Goal: Transaction & Acquisition: Purchase product/service

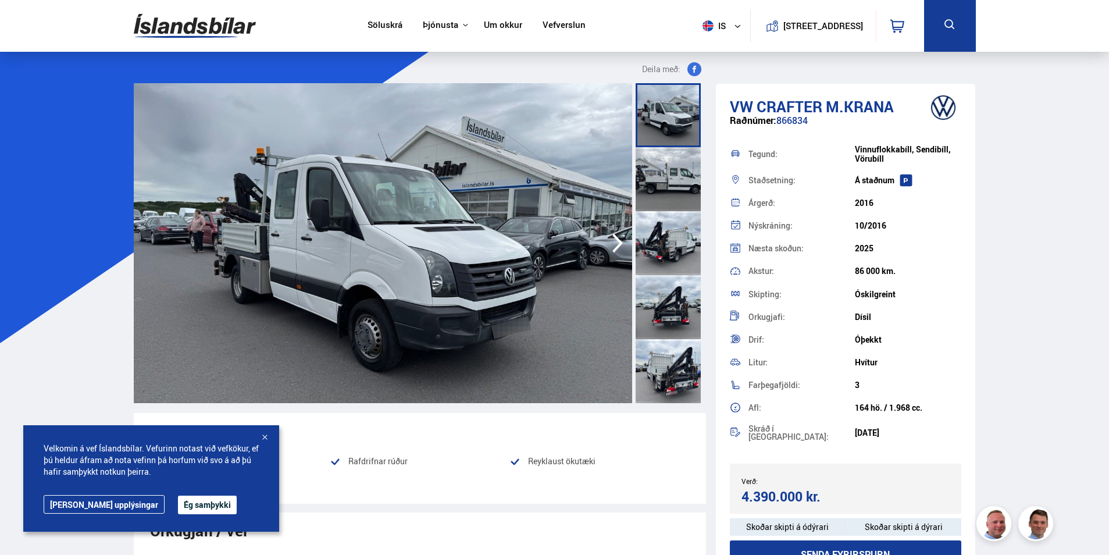
click at [674, 238] on div at bounding box center [668, 243] width 65 height 64
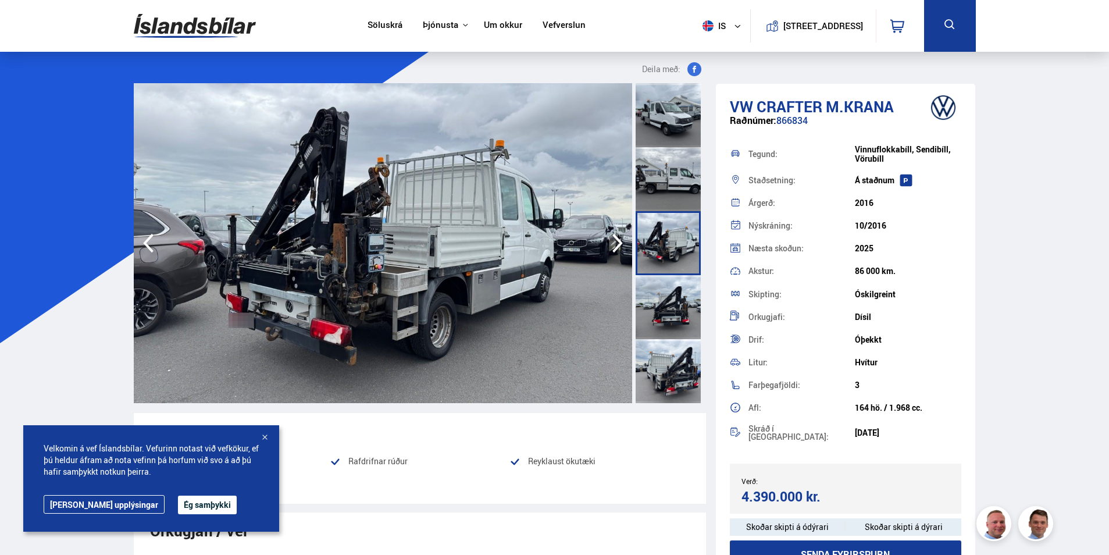
click at [212, 25] on img at bounding box center [195, 26] width 122 height 38
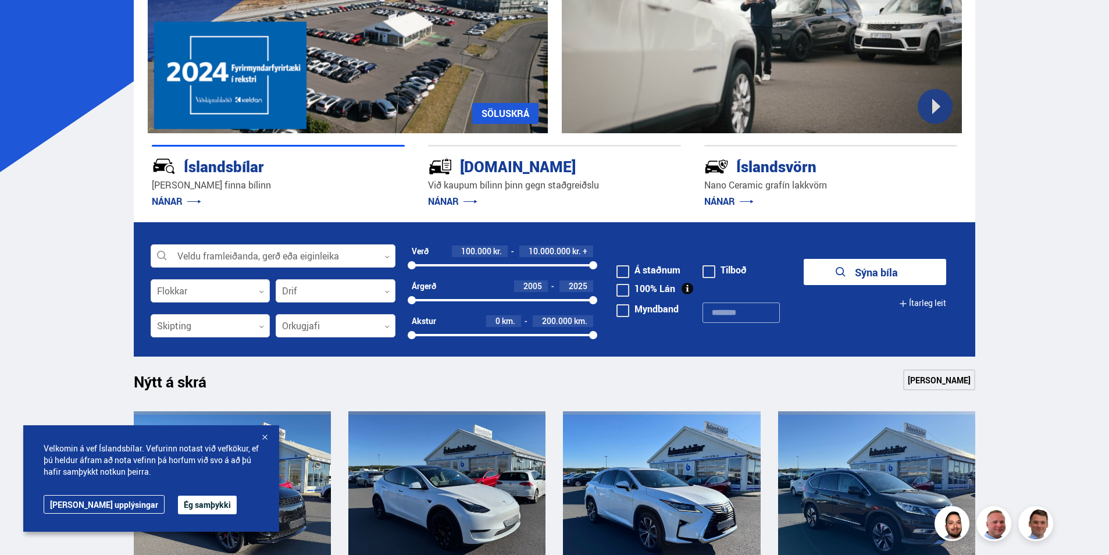
scroll to position [175, 0]
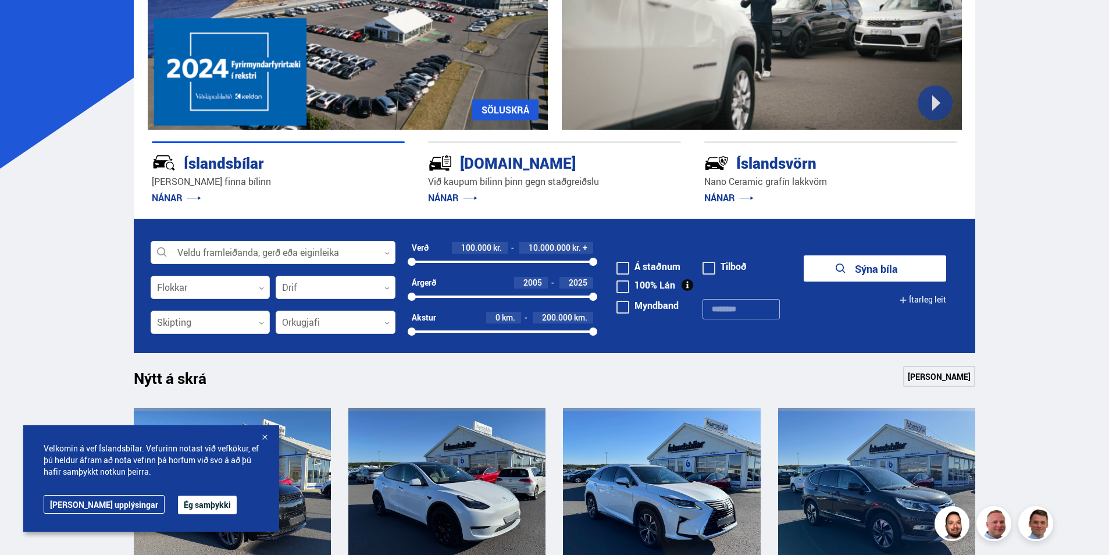
drag, startPoint x: 264, startPoint y: 437, endPoint x: 280, endPoint y: 431, distance: 18.0
click at [265, 437] on div at bounding box center [265, 438] width 12 height 12
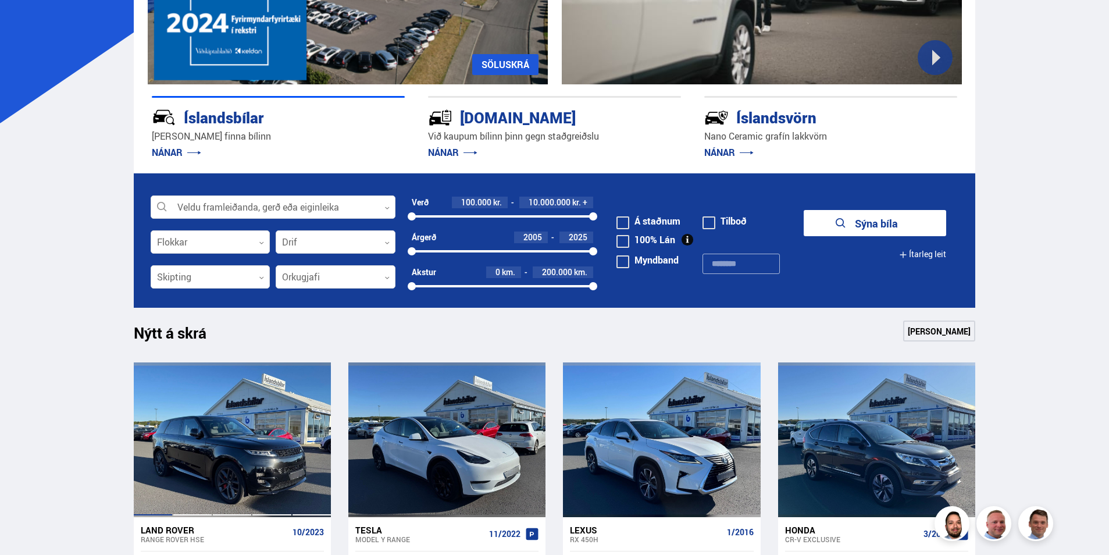
scroll to position [58, 0]
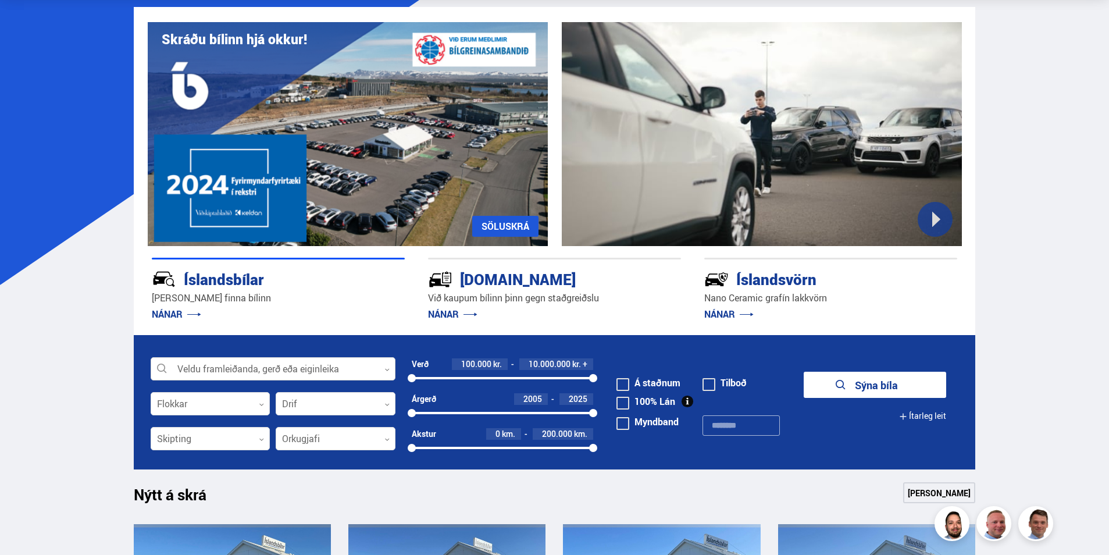
click at [344, 368] on div at bounding box center [273, 369] width 245 height 23
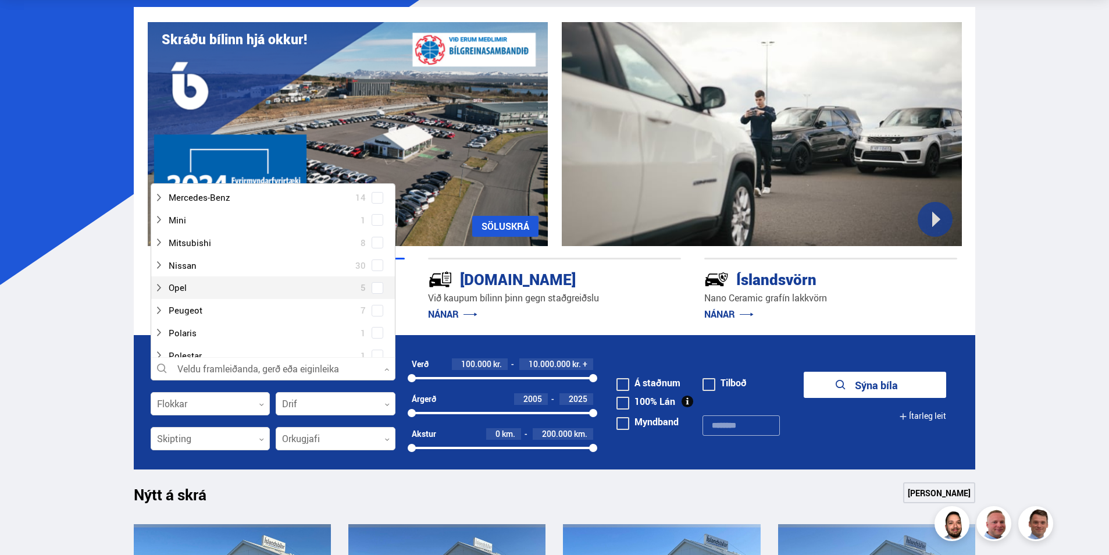
scroll to position [640, 0]
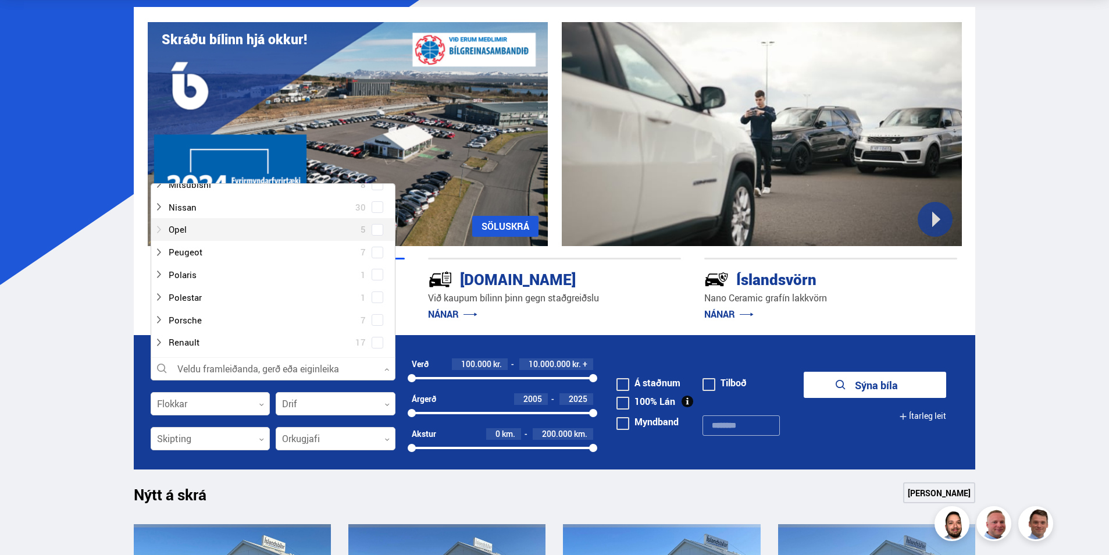
click at [182, 225] on div at bounding box center [261, 229] width 215 height 17
click at [190, 248] on div at bounding box center [284, 252] width 215 height 17
click at [201, 251] on div at bounding box center [284, 252] width 215 height 17
click at [382, 252] on div at bounding box center [284, 252] width 215 height 17
click at [375, 252] on span at bounding box center [377, 252] width 5 height 5
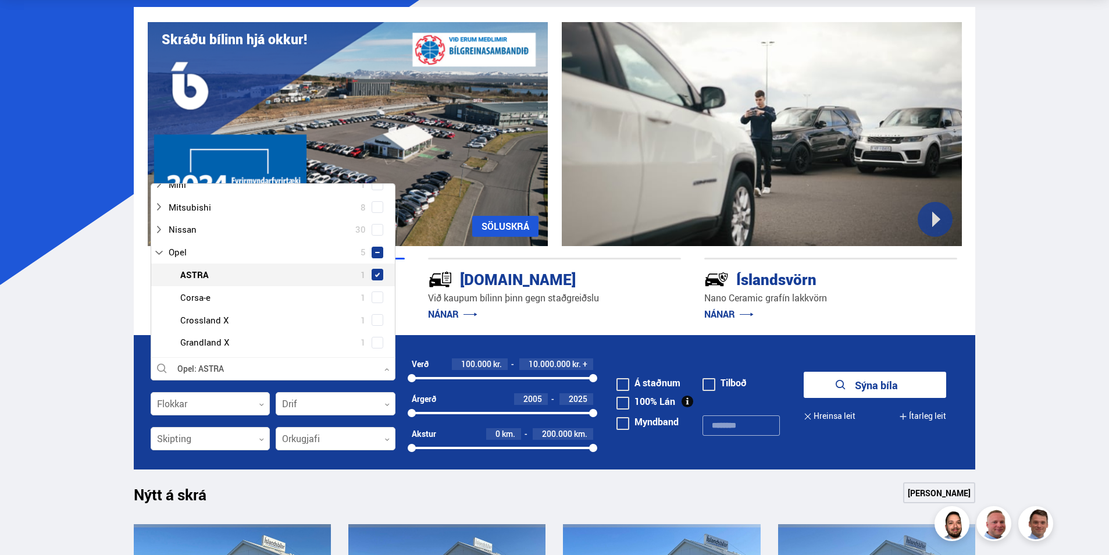
scroll to position [663, 0]
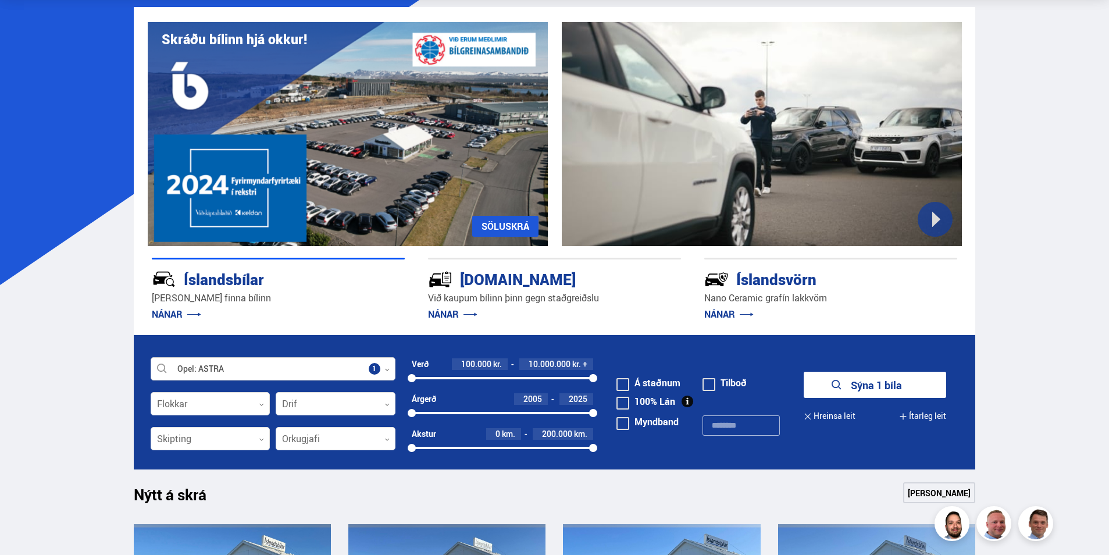
click at [208, 368] on div at bounding box center [273, 369] width 245 height 23
click at [859, 376] on button "Sýna 1 bíla" at bounding box center [875, 385] width 143 height 26
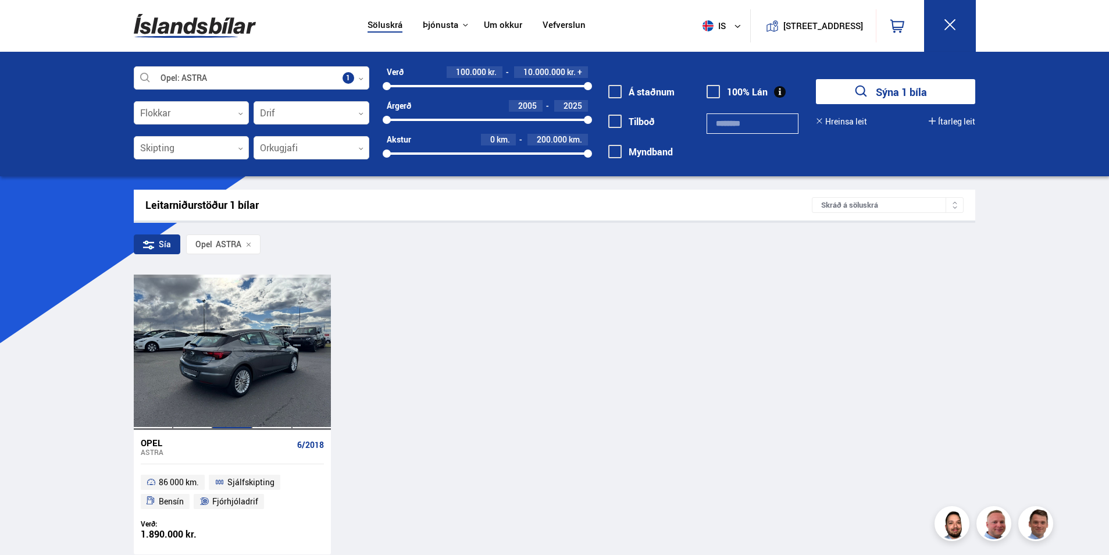
click at [241, 346] on div at bounding box center [232, 352] width 40 height 155
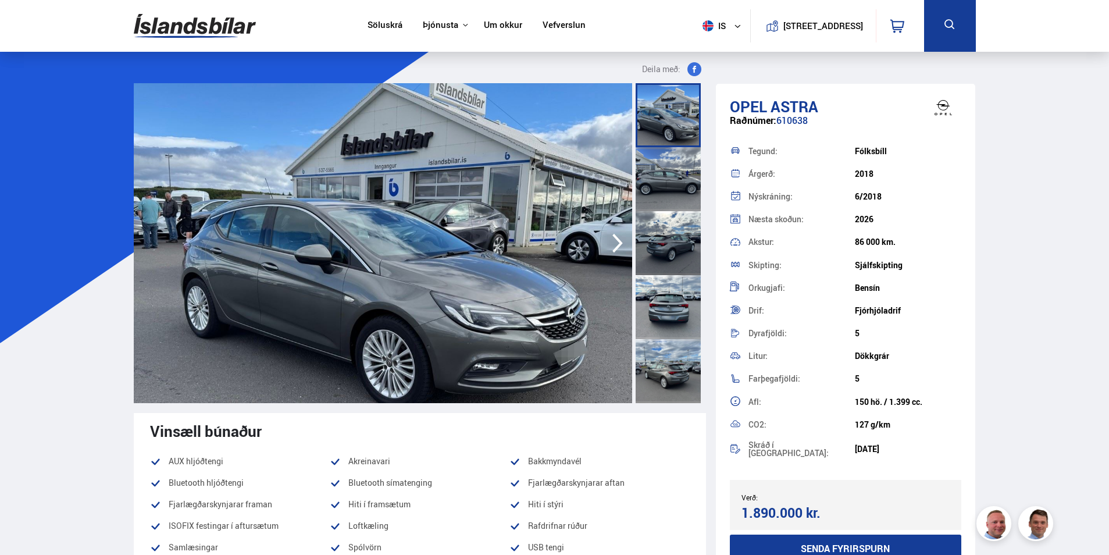
click at [617, 238] on icon "button" at bounding box center [618, 243] width 10 height 19
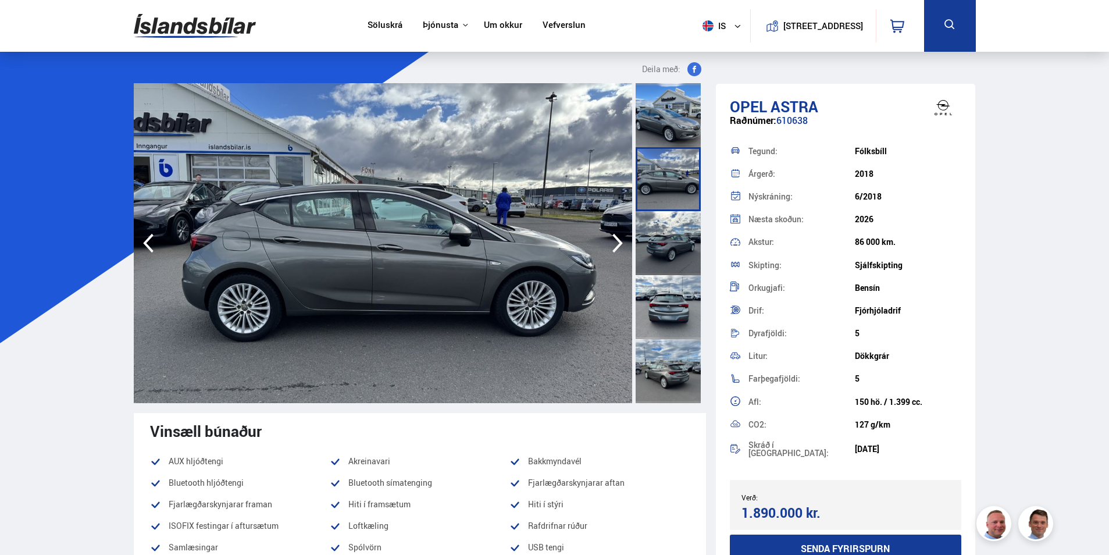
click at [617, 238] on icon "button" at bounding box center [618, 243] width 10 height 19
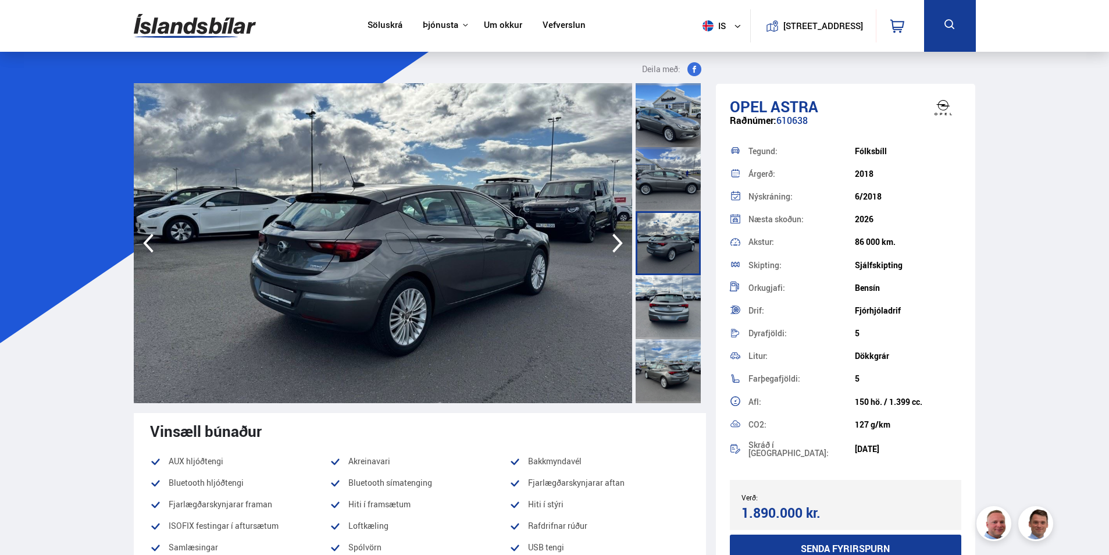
click at [617, 238] on icon "button" at bounding box center [618, 243] width 10 height 19
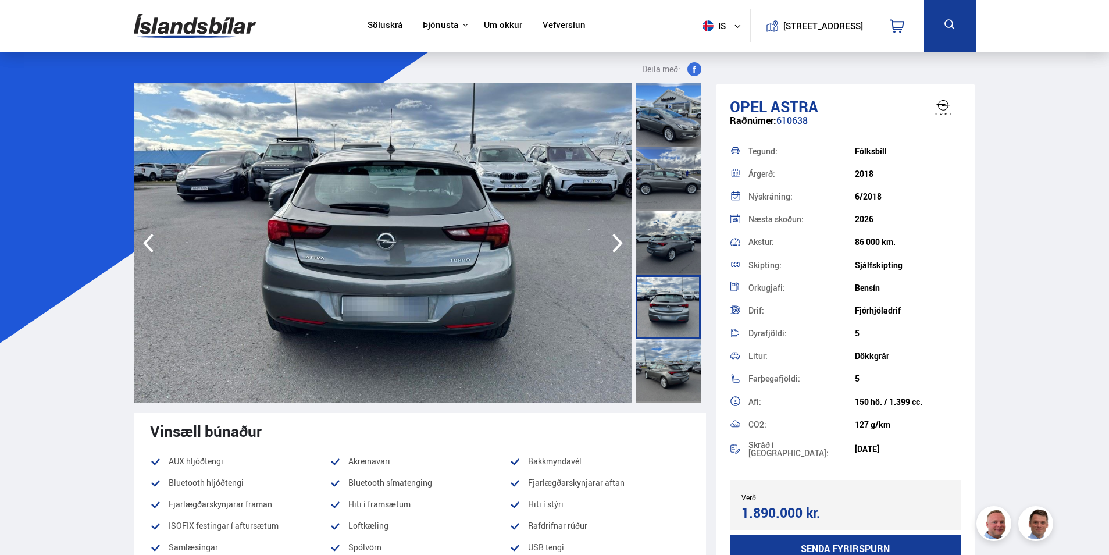
click at [617, 238] on icon "button" at bounding box center [618, 243] width 10 height 19
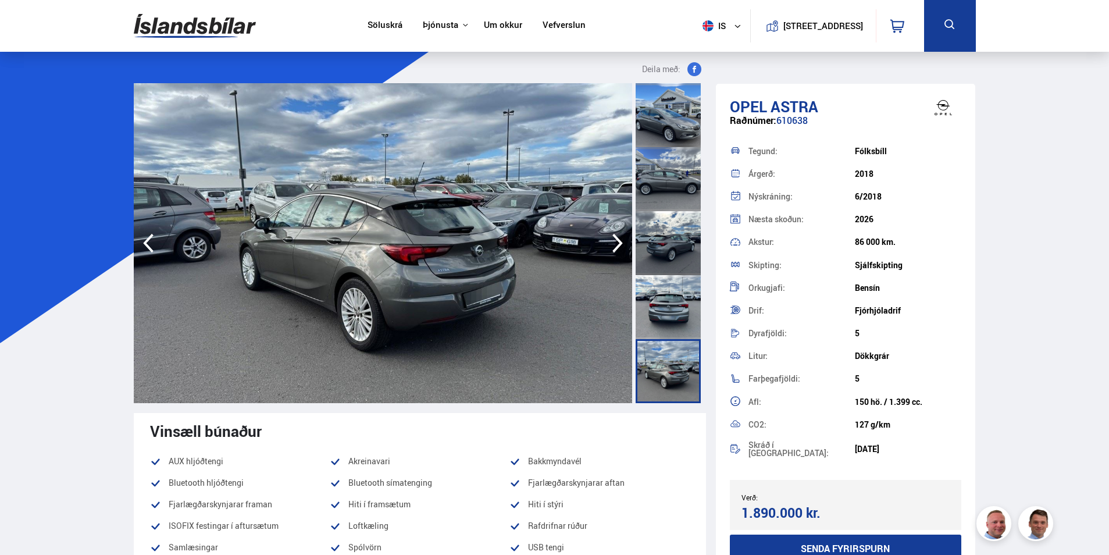
click at [617, 238] on icon "button" at bounding box center [618, 243] width 10 height 19
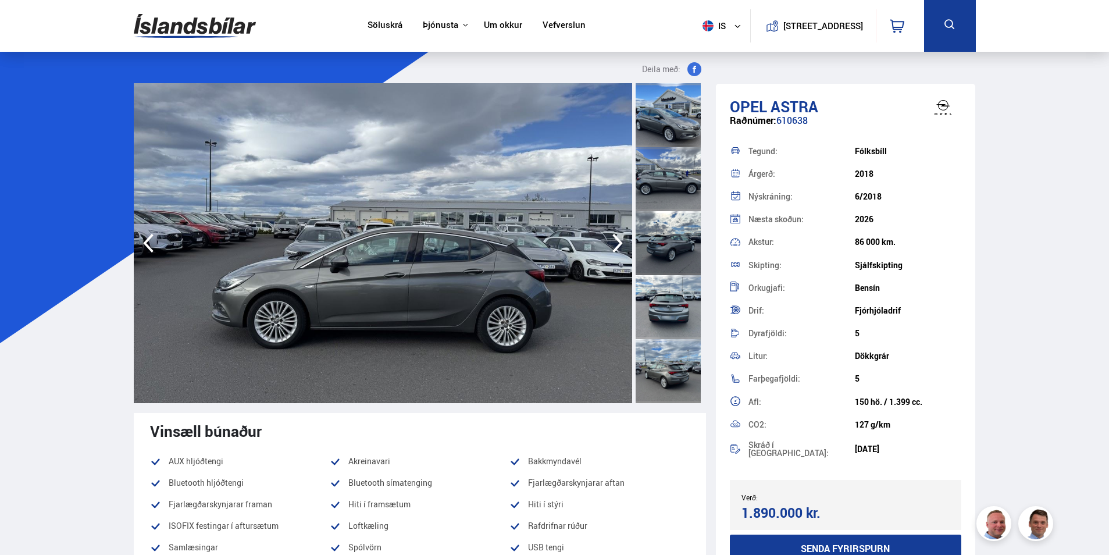
click at [614, 240] on icon "button" at bounding box center [617, 243] width 23 height 28
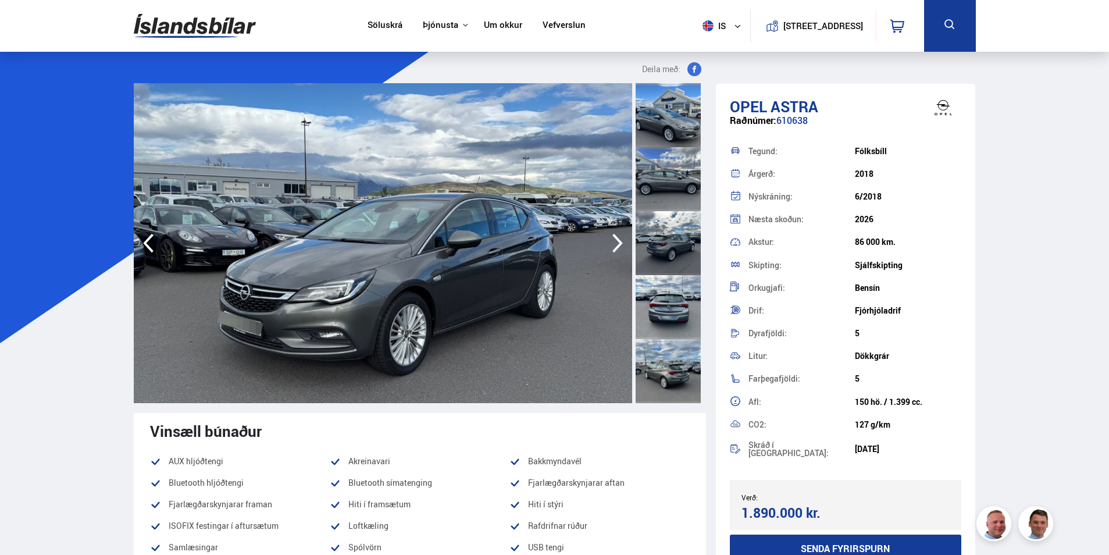
click at [615, 238] on icon "button" at bounding box center [618, 243] width 10 height 19
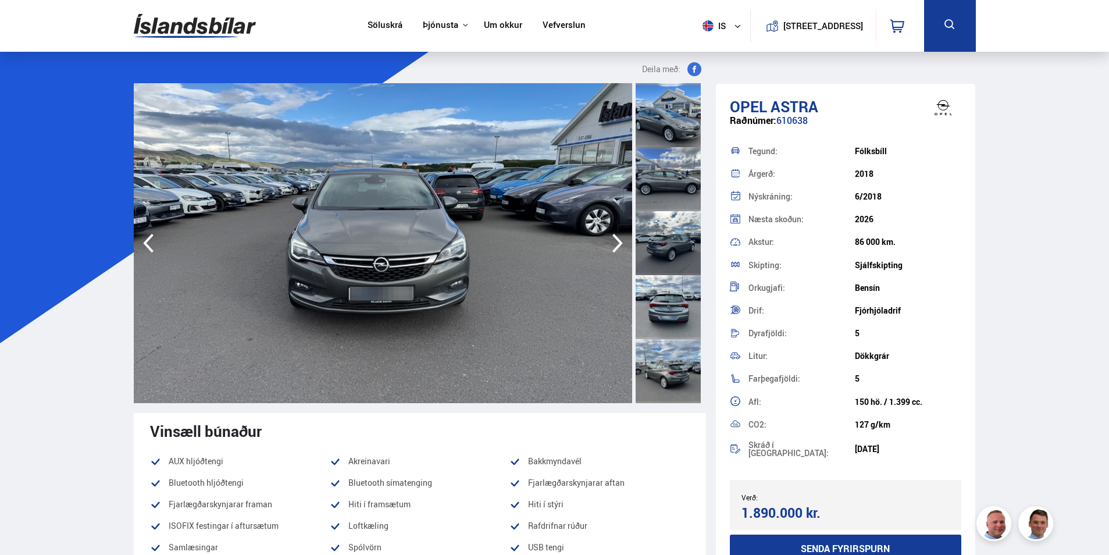
click at [615, 237] on icon "button" at bounding box center [618, 243] width 10 height 19
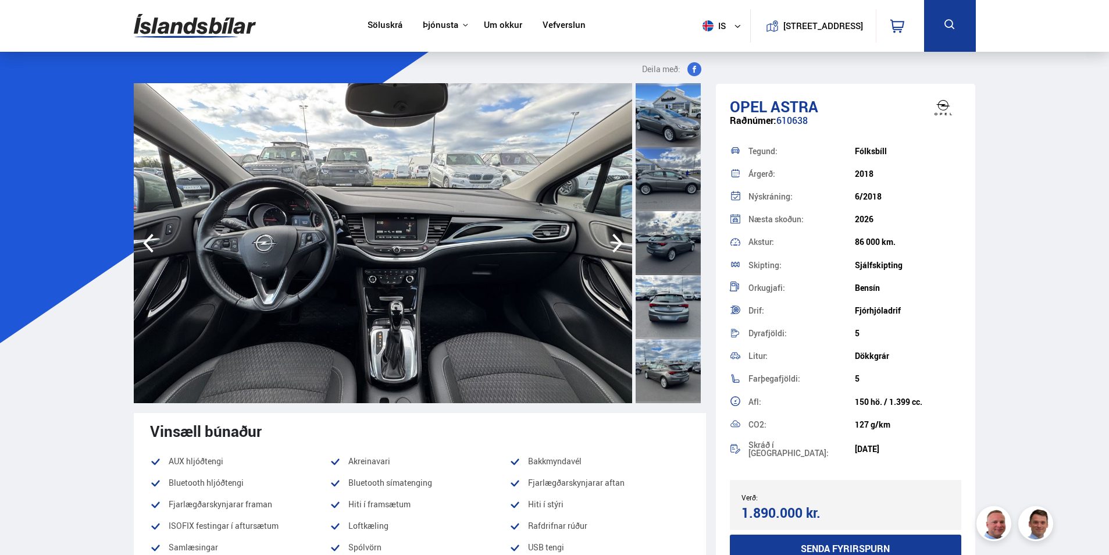
click at [311, 230] on img at bounding box center [383, 243] width 499 height 320
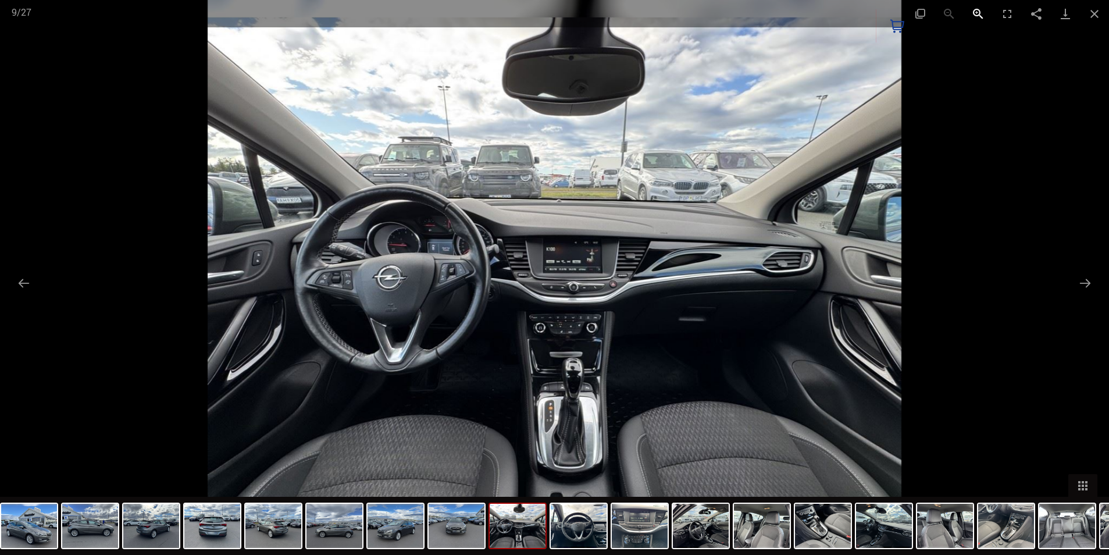
click at [978, 15] on button "Zoom in" at bounding box center [978, 13] width 29 height 27
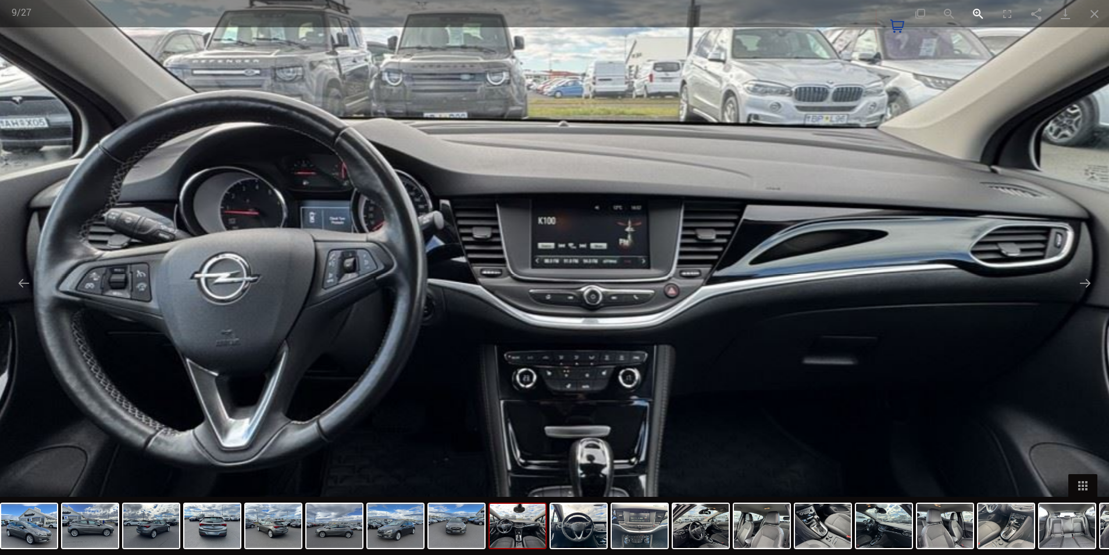
click at [977, 15] on button "Zoom in" at bounding box center [978, 13] width 29 height 27
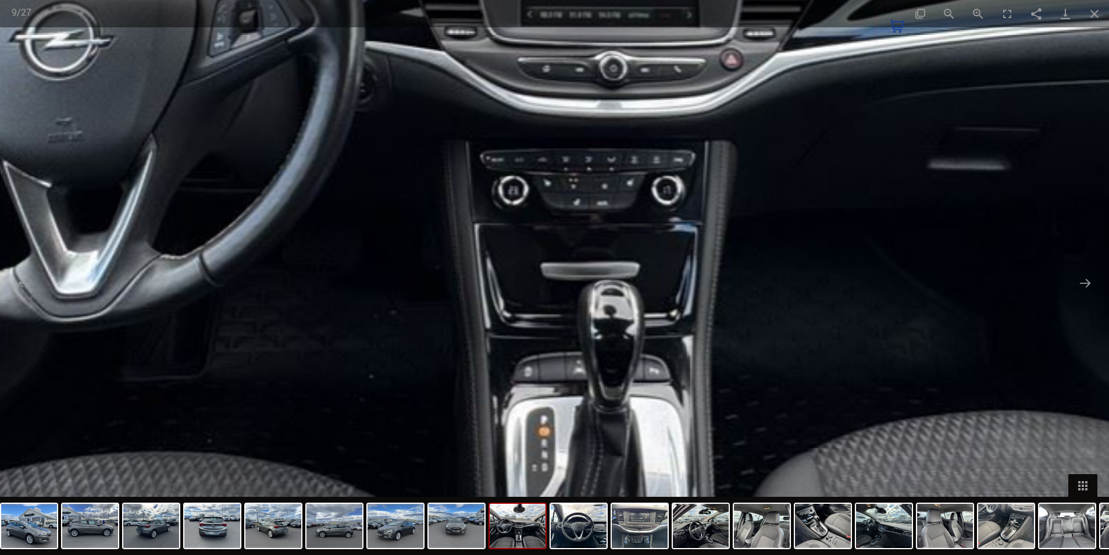
drag, startPoint x: 503, startPoint y: 195, endPoint x: 504, endPoint y: -43, distance: 237.9
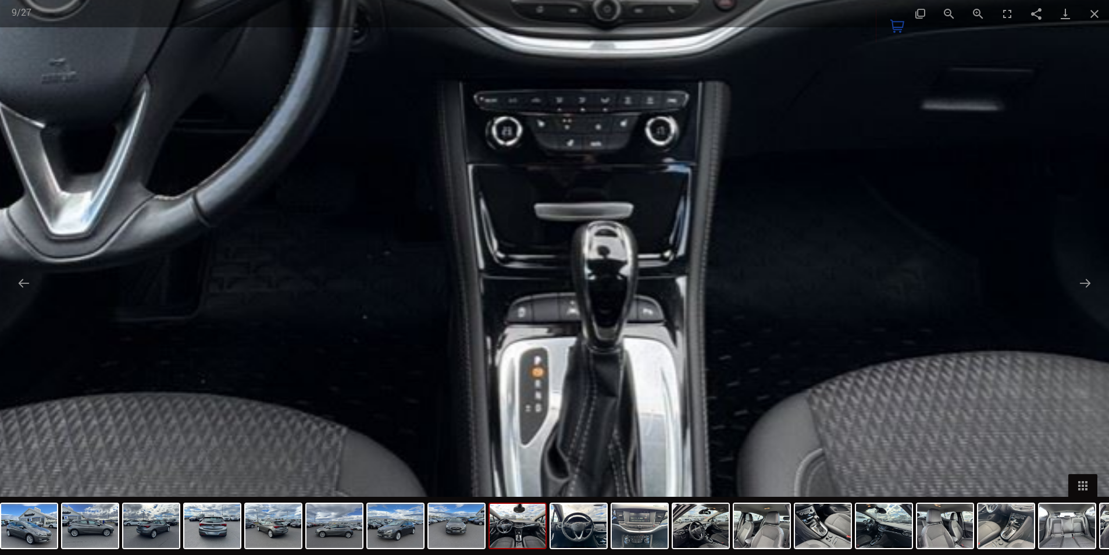
drag, startPoint x: 640, startPoint y: 291, endPoint x: 634, endPoint y: 232, distance: 59.7
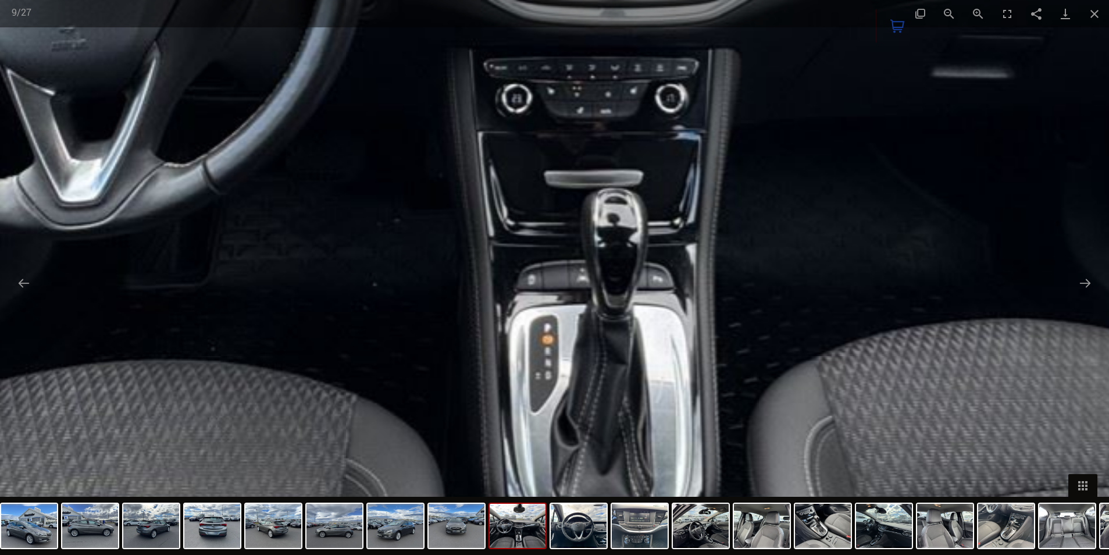
drag, startPoint x: 642, startPoint y: 280, endPoint x: 642, endPoint y: 579, distance: 299.0
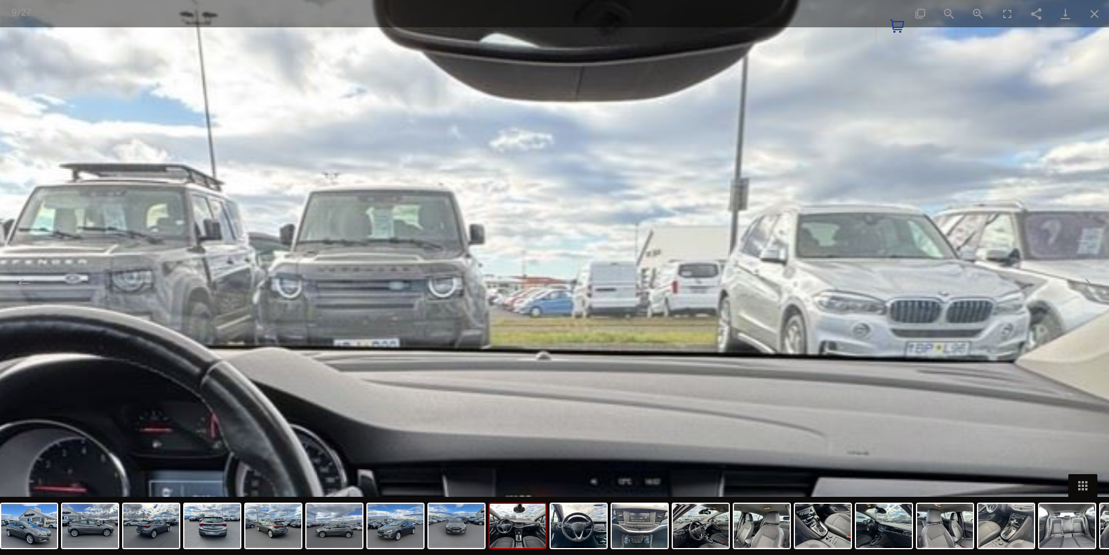
drag, startPoint x: 984, startPoint y: 227, endPoint x: 768, endPoint y: 376, distance: 262.2
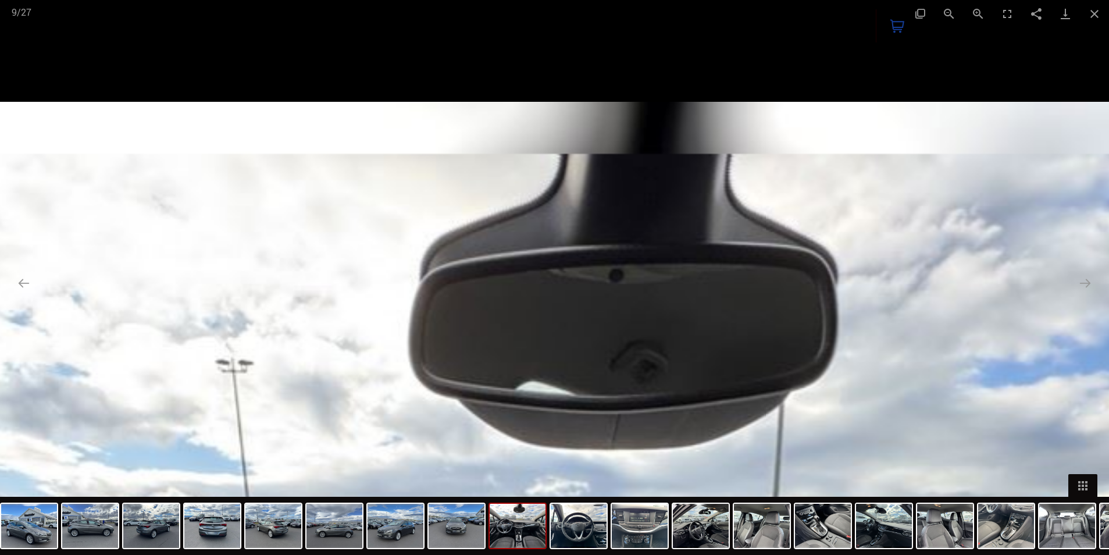
drag, startPoint x: 565, startPoint y: 110, endPoint x: 640, endPoint y: 49, distance: 96.4
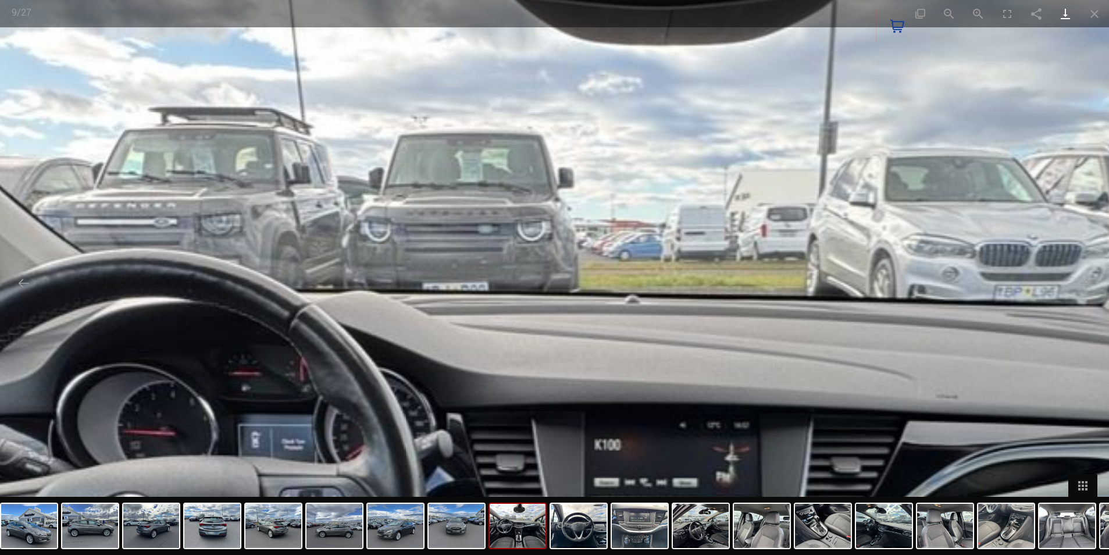
drag, startPoint x: 1097, startPoint y: 11, endPoint x: 1077, endPoint y: 25, distance: 24.7
click at [1095, 12] on button "Close gallery" at bounding box center [1094, 13] width 29 height 27
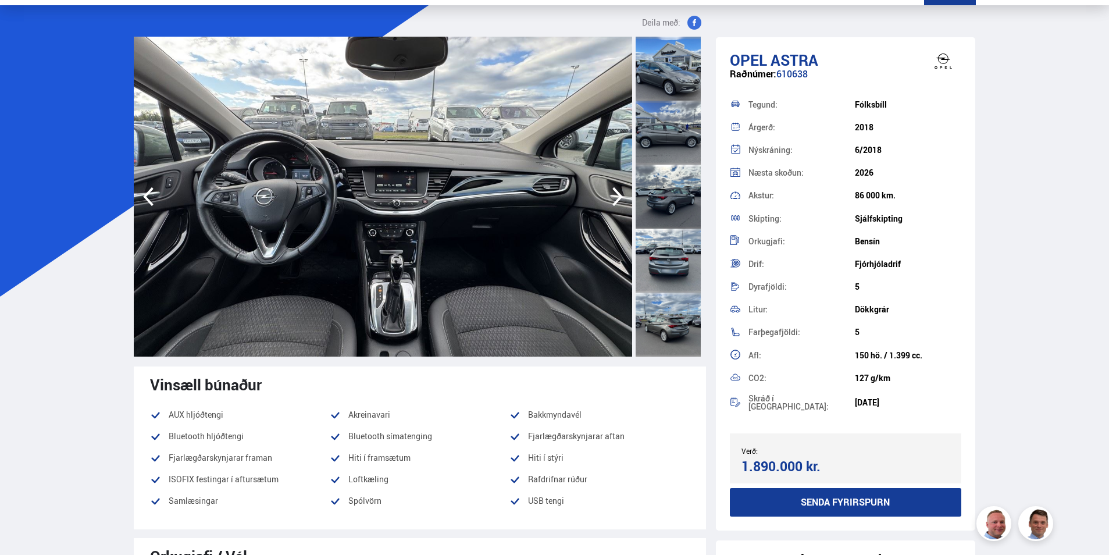
scroll to position [233, 0]
